Goal: Task Accomplishment & Management: Manage account settings

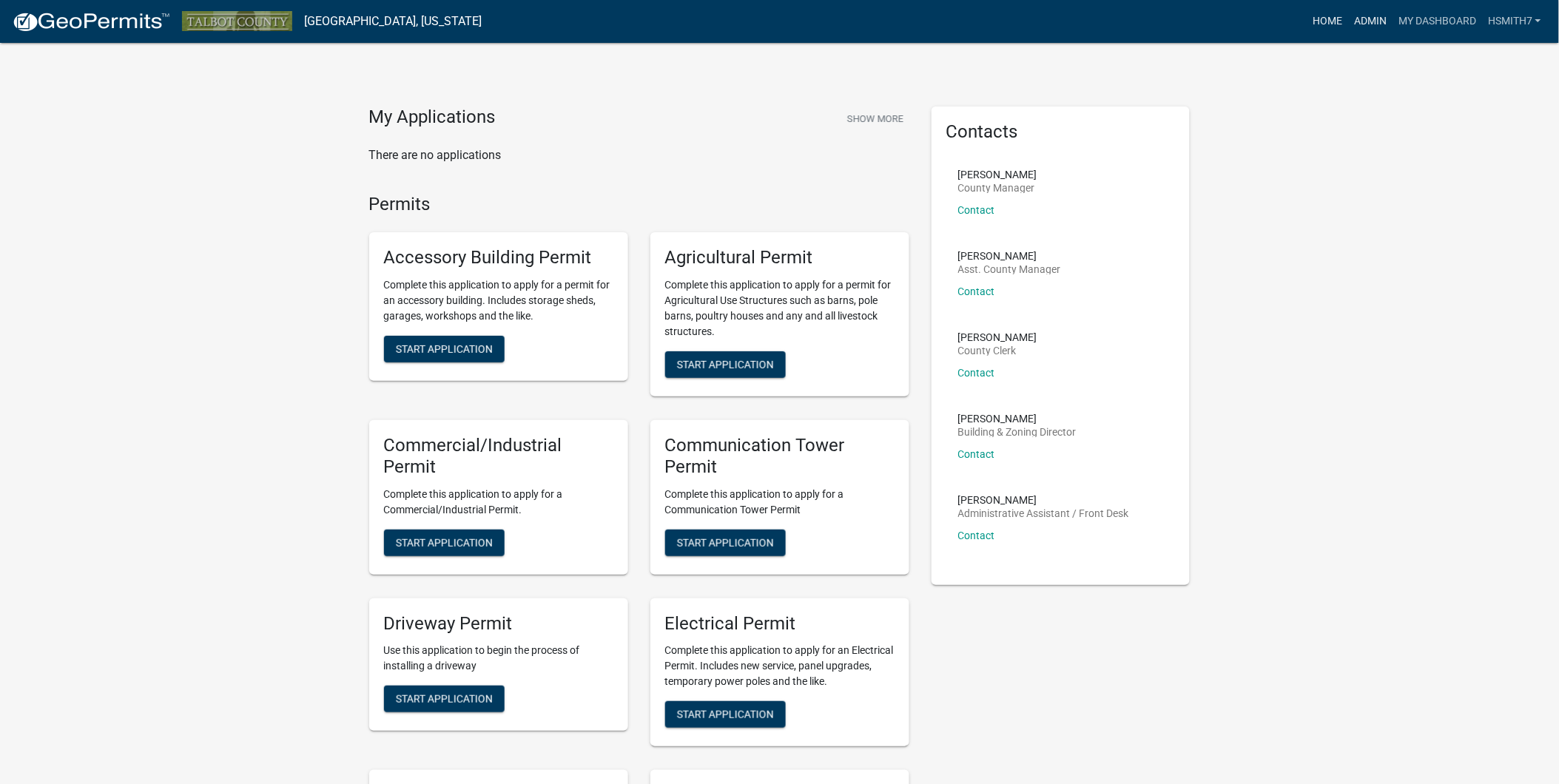
click at [1344, 28] on link "Home" at bounding box center [1327, 22] width 42 height 28
click at [1359, 22] on link "Admin" at bounding box center [1370, 22] width 45 height 28
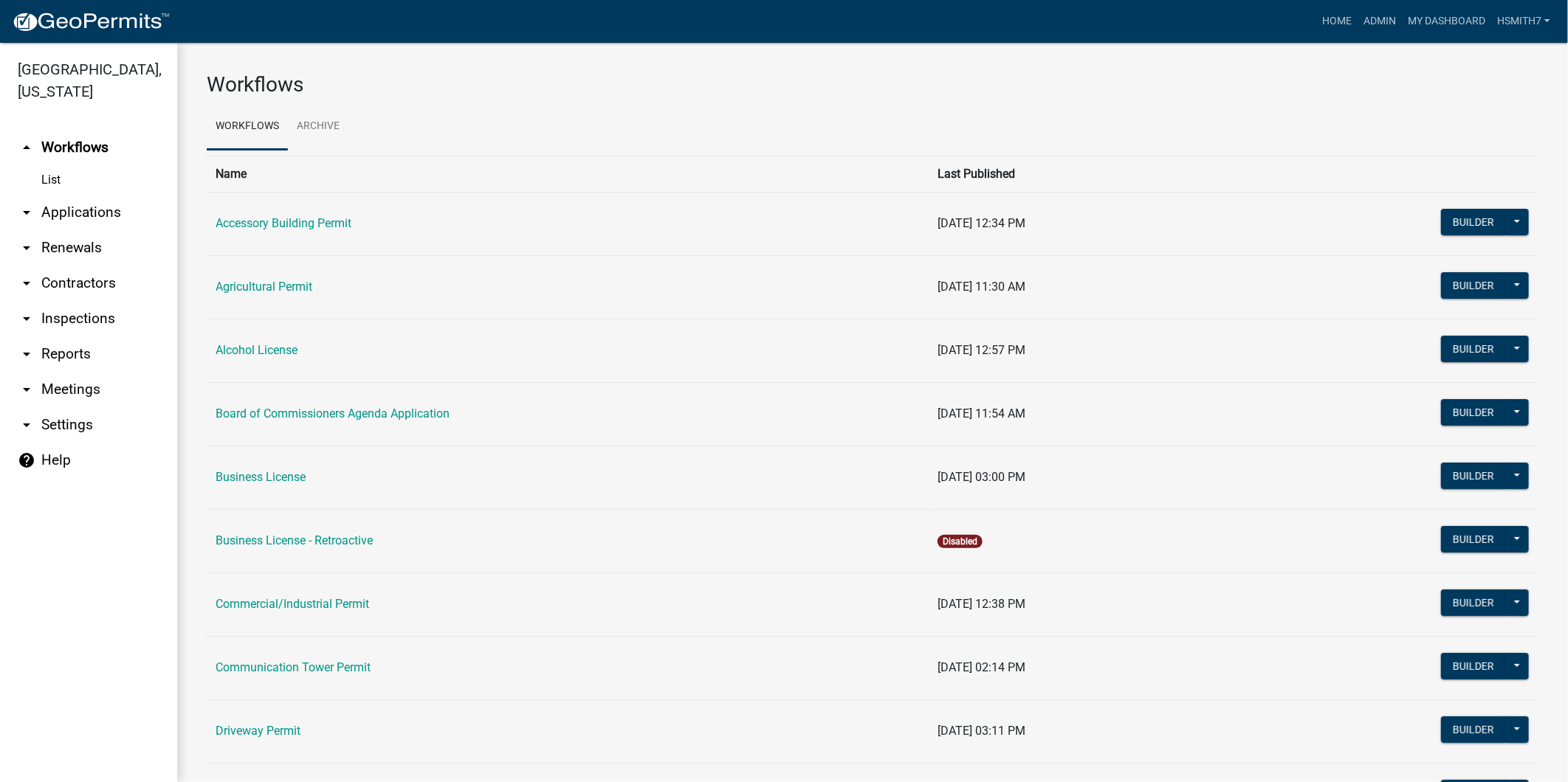
click at [41, 219] on link "arrow_drop_down Applications" at bounding box center [88, 213] width 177 height 35
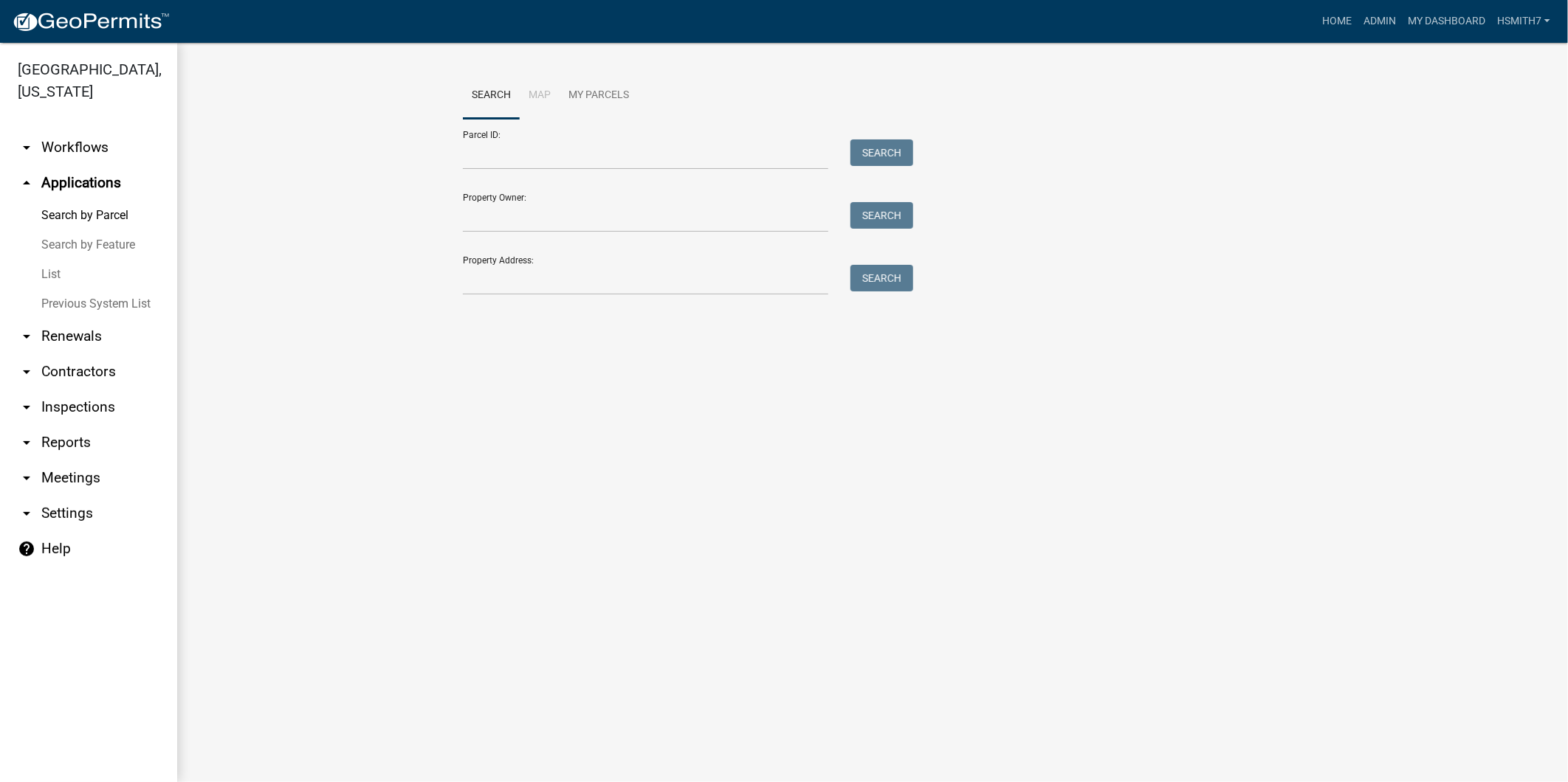
click at [45, 269] on link "List" at bounding box center [88, 275] width 177 height 29
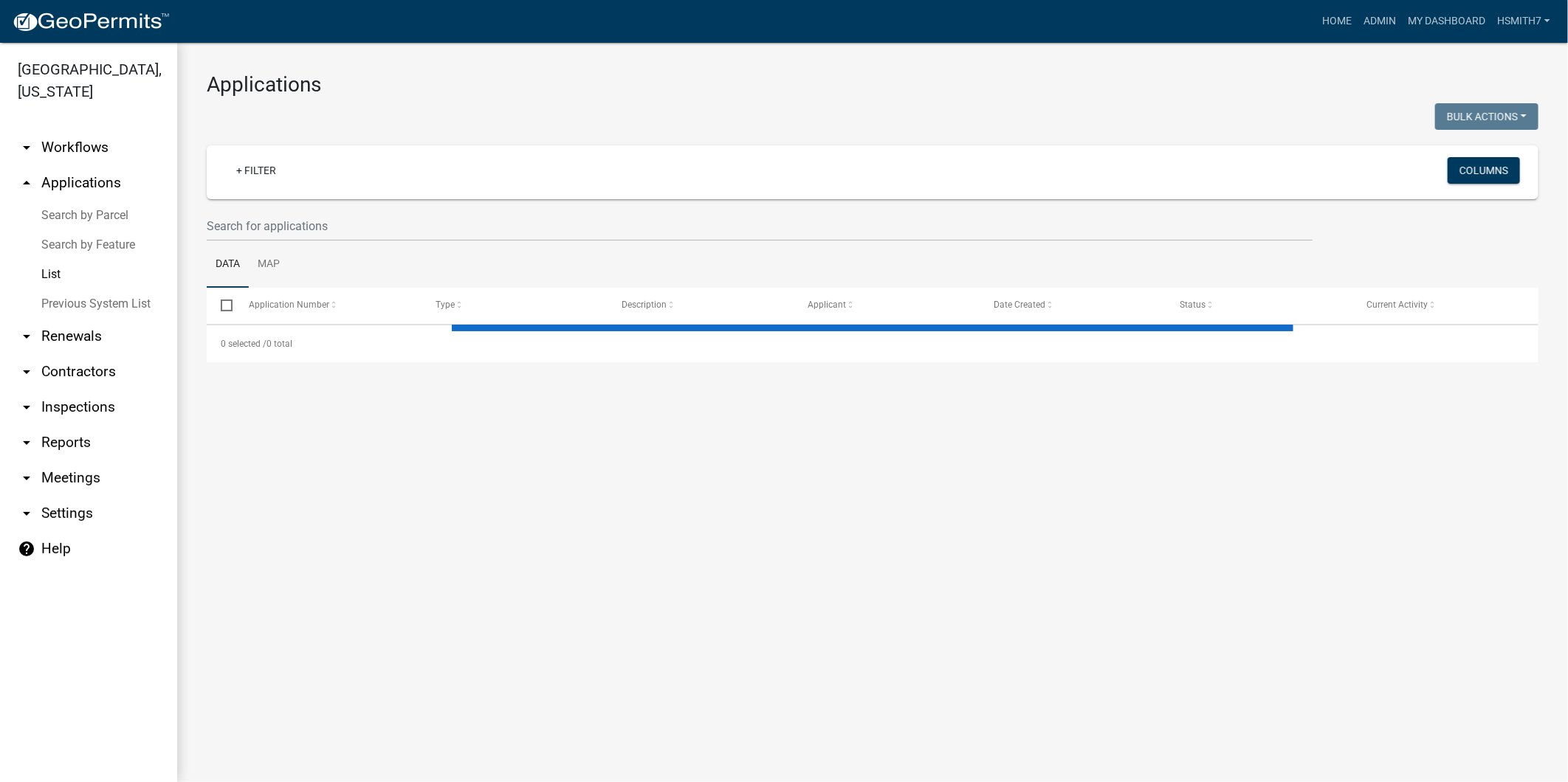
select select "3: 100"
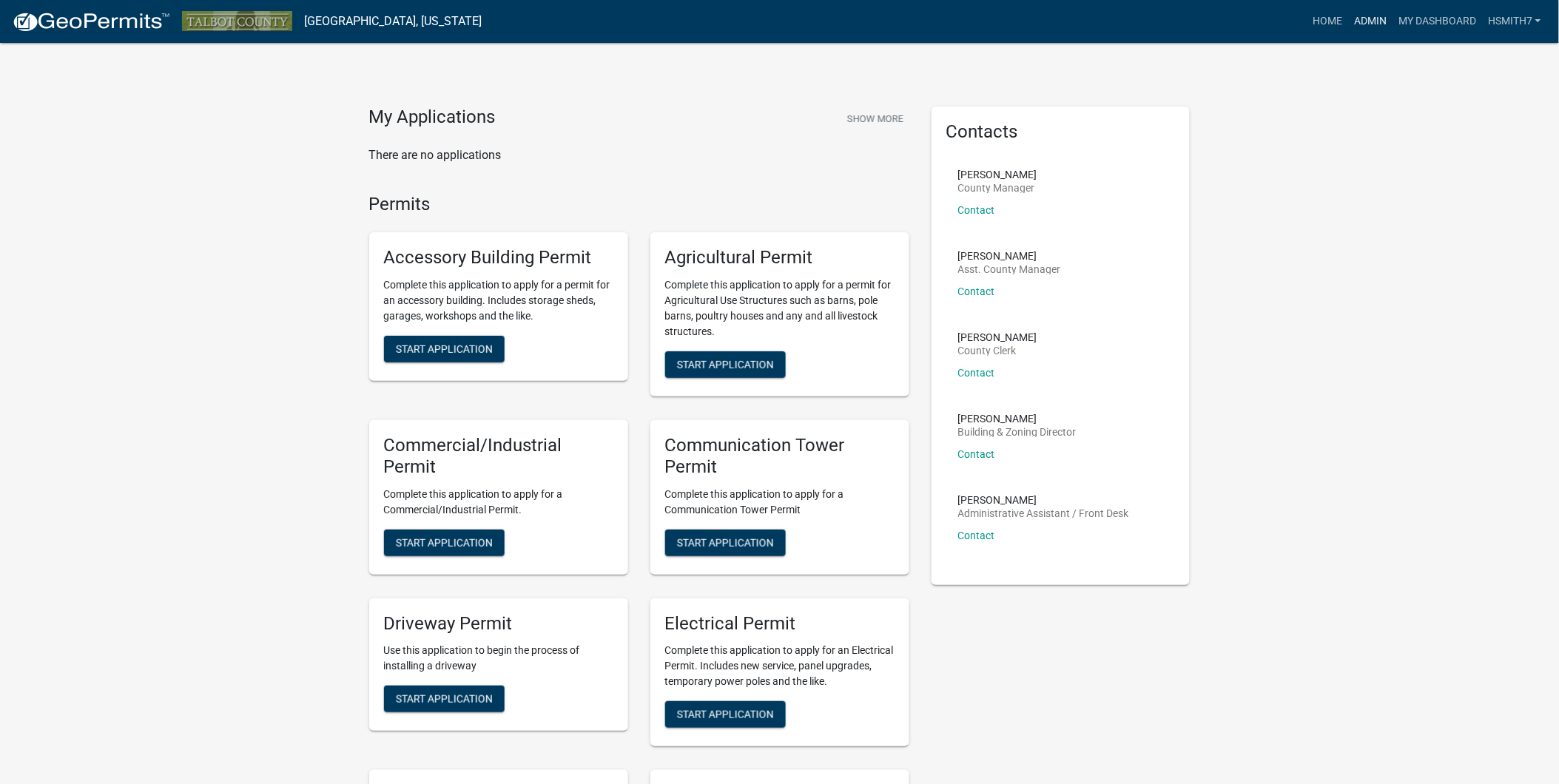
click at [1348, 24] on link "Admin" at bounding box center [1370, 22] width 45 height 28
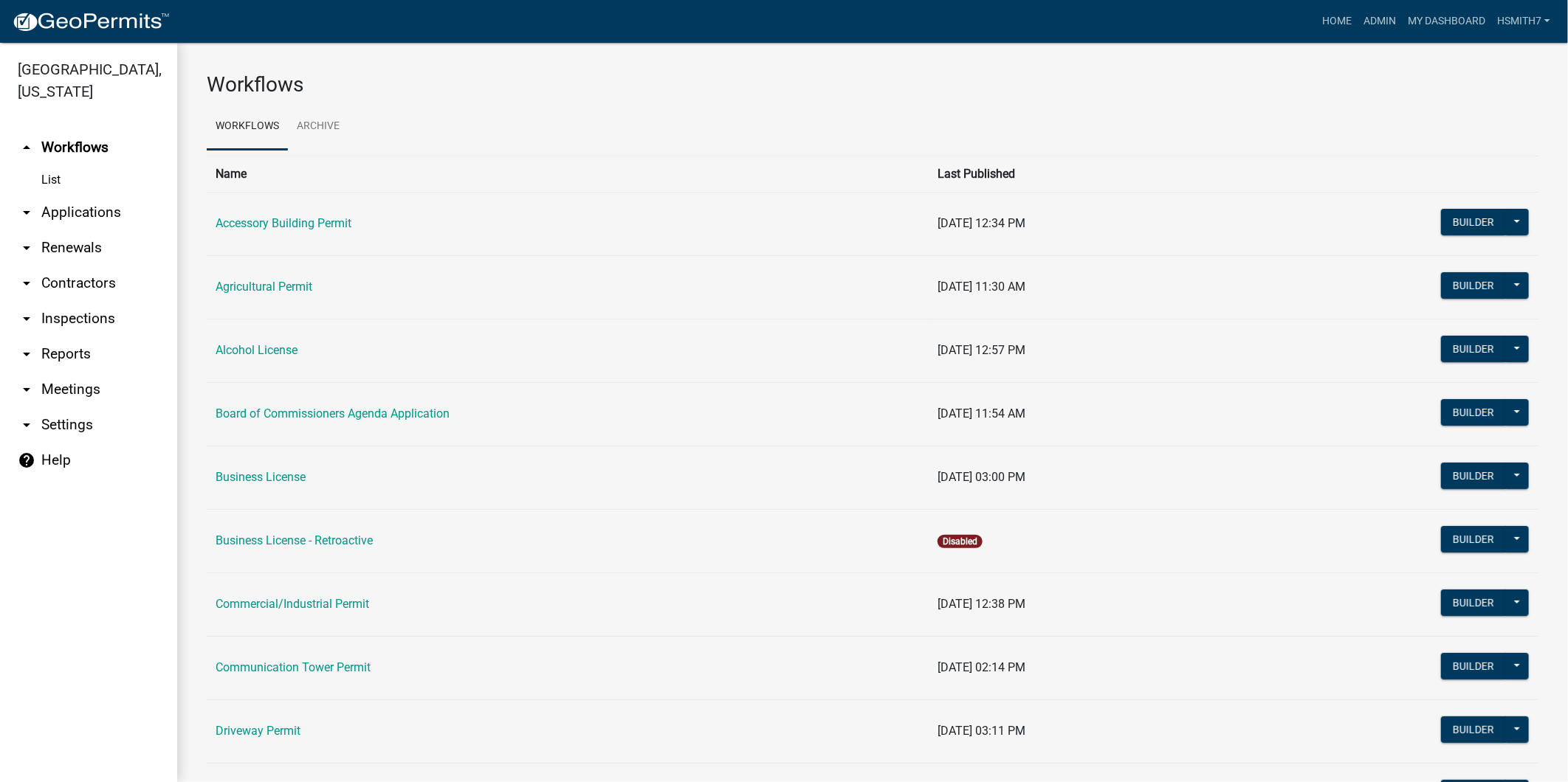
click at [61, 219] on link "arrow_drop_down Applications" at bounding box center [88, 213] width 177 height 35
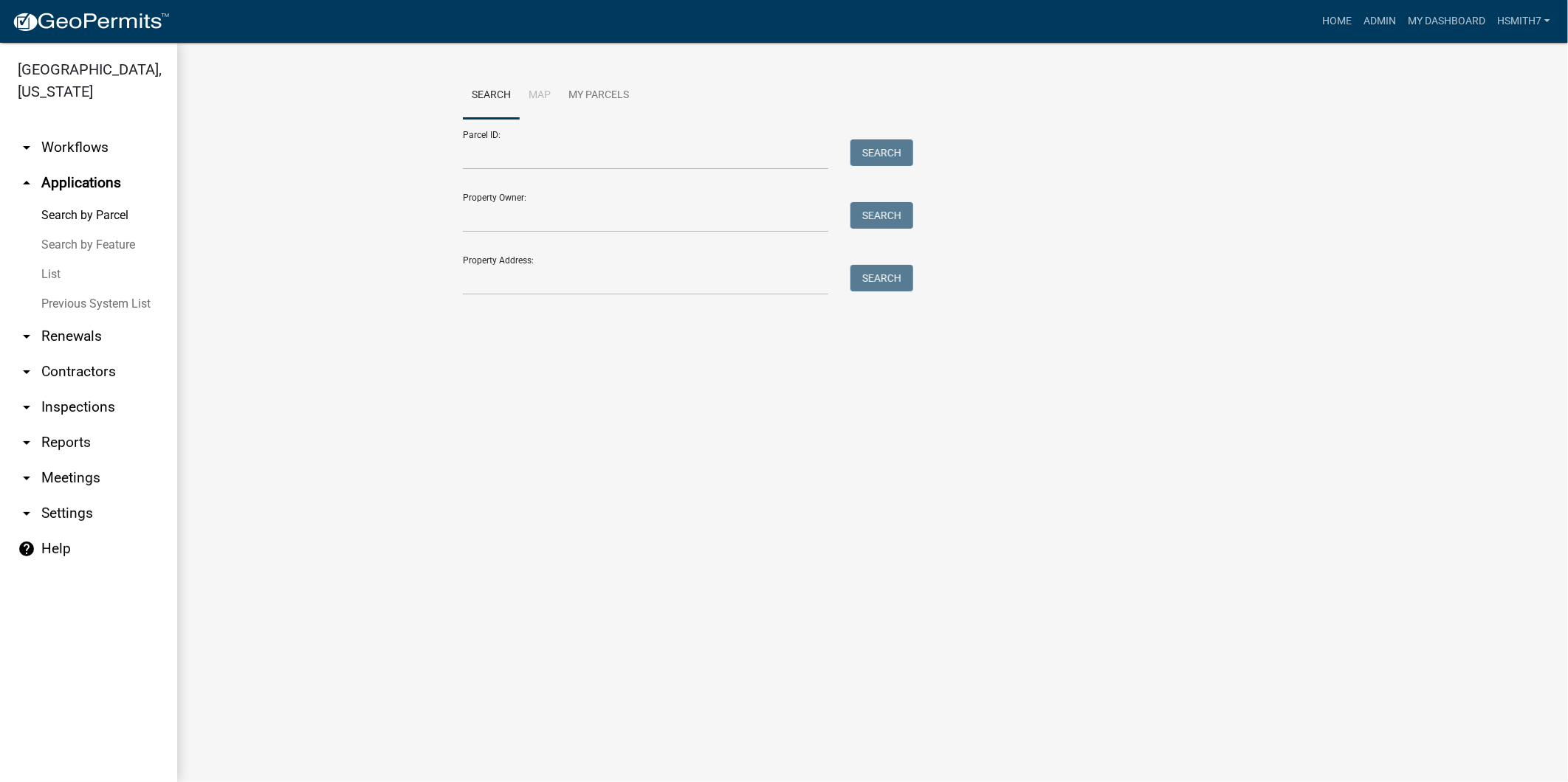
click at [56, 279] on link "List" at bounding box center [88, 275] width 177 height 29
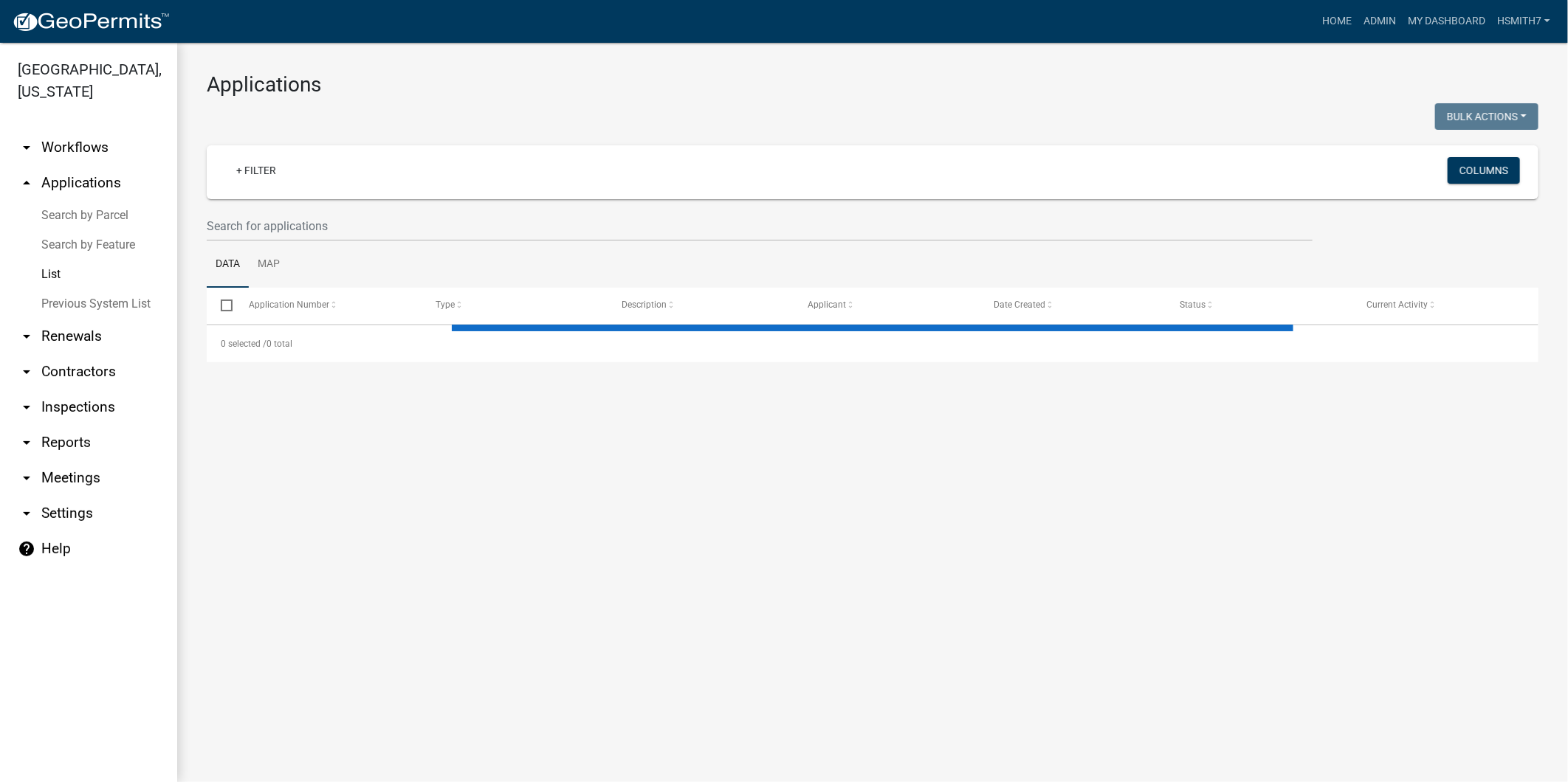
select select "3: 100"
